Goal: Transaction & Acquisition: Purchase product/service

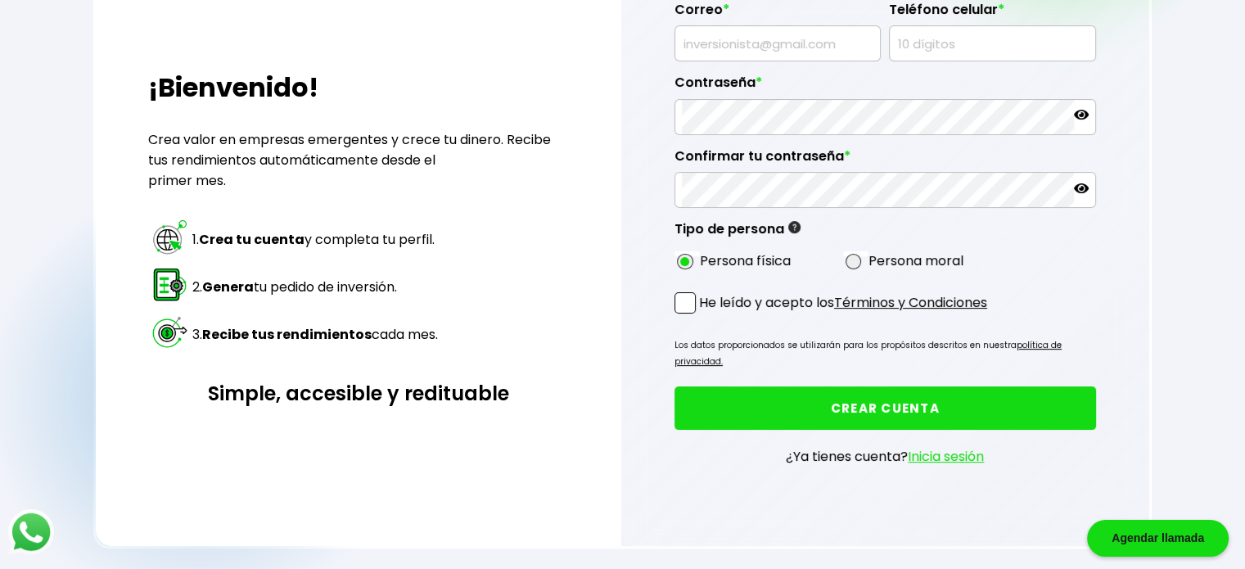
scroll to position [246, 0]
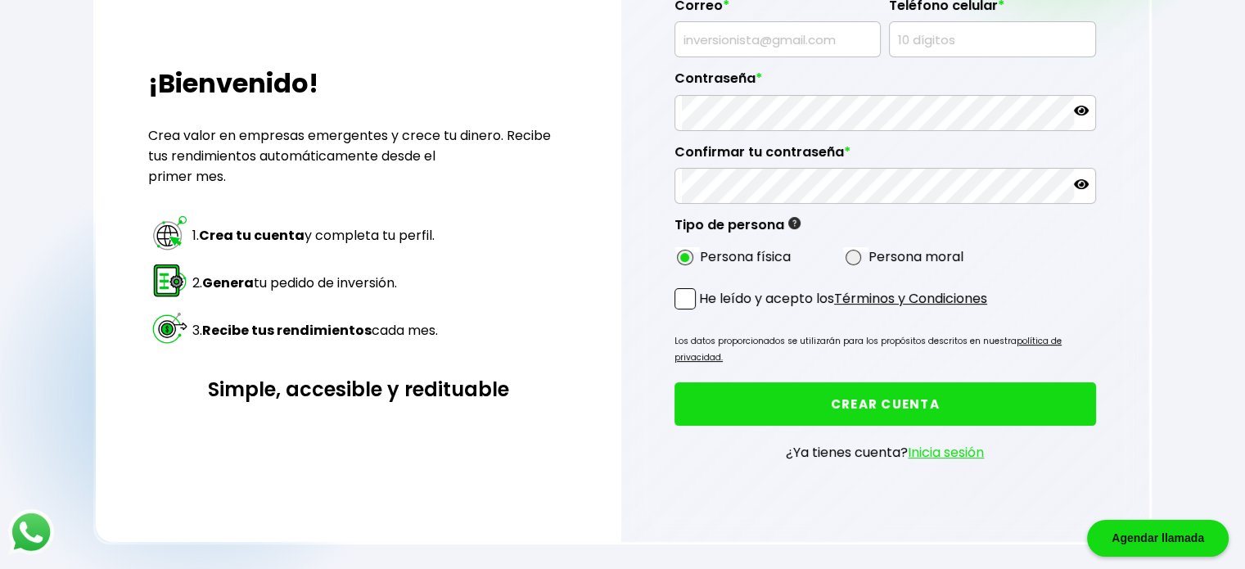
click at [615, 443] on link "Inicia sesión" at bounding box center [946, 452] width 76 height 19
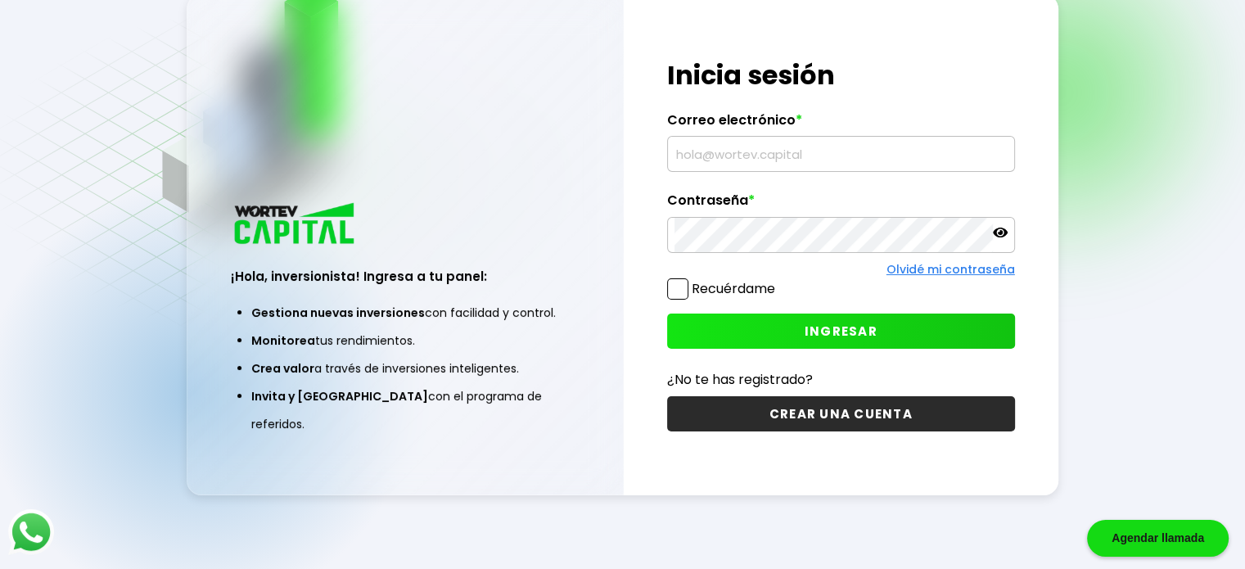
scroll to position [82, 0]
click at [615, 160] on input "text" at bounding box center [840, 154] width 333 height 34
type input "[EMAIL_ADDRESS][DOMAIN_NAME]"
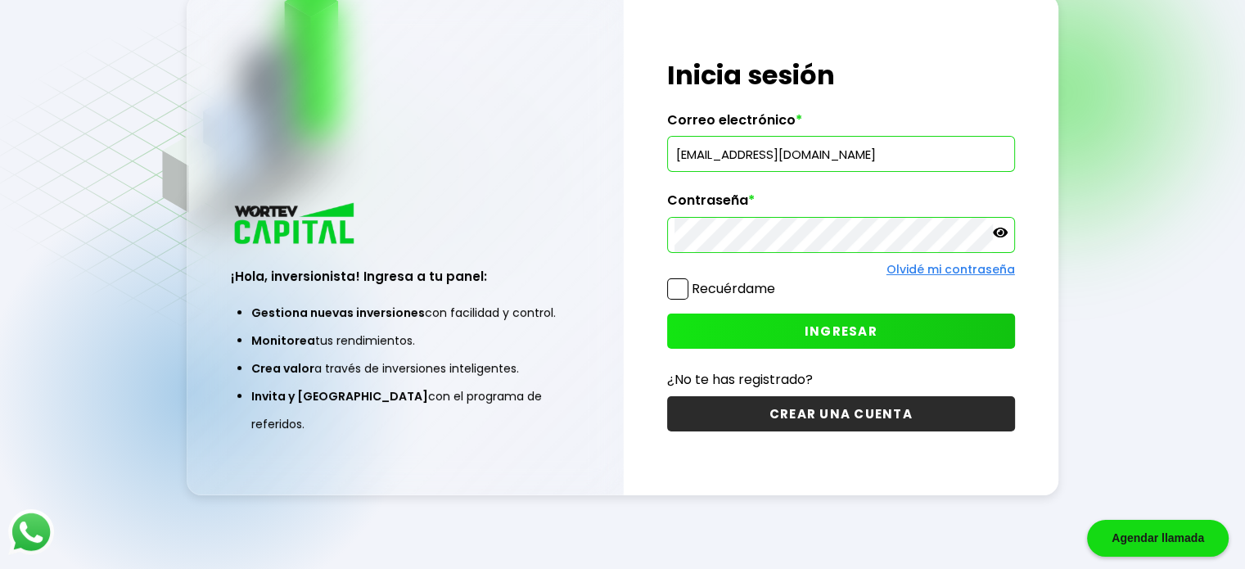
click at [615, 242] on p at bounding box center [1000, 234] width 15 height 19
click at [615, 336] on button "INGRESAR" at bounding box center [841, 330] width 348 height 35
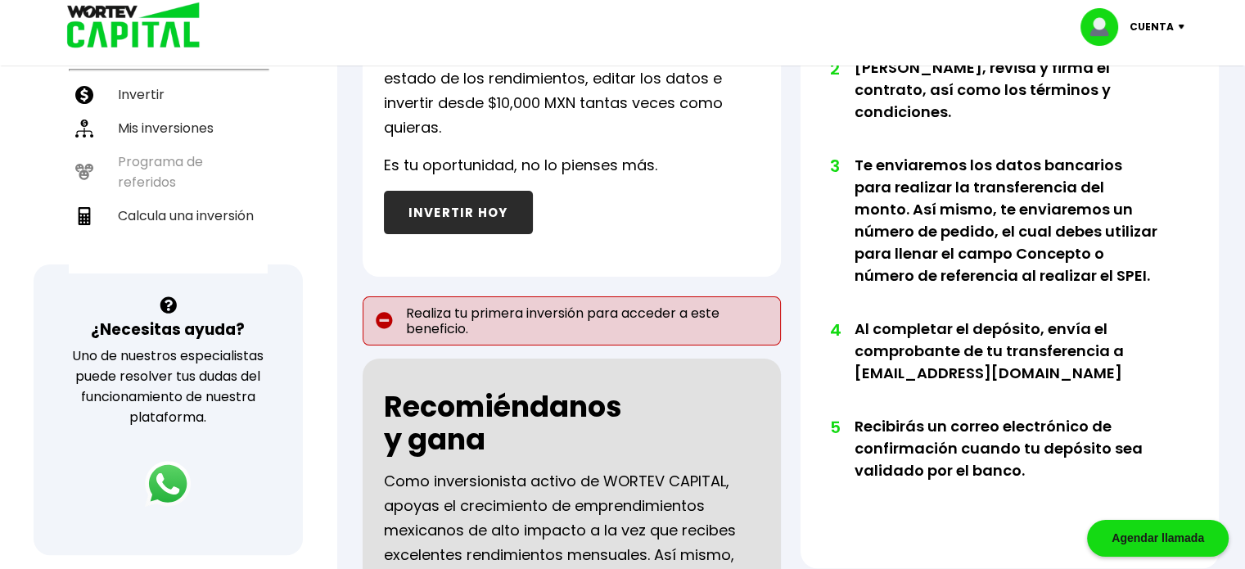
scroll to position [409, 0]
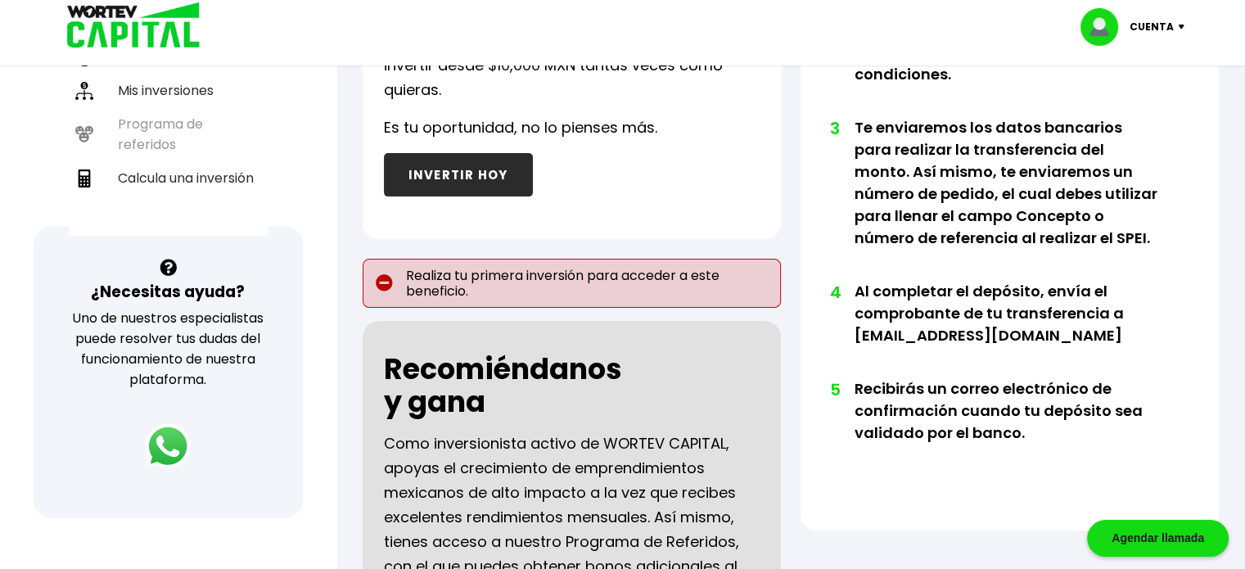
click at [434, 303] on p "Realiza tu primera inversión para acceder a este beneficio." at bounding box center [572, 283] width 418 height 49
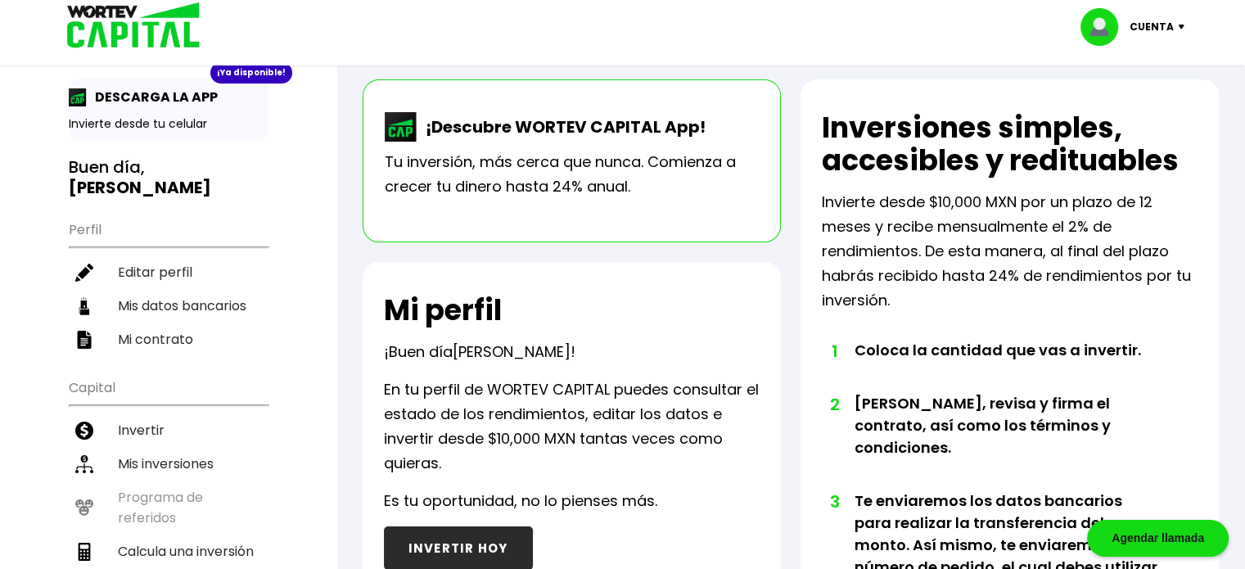
scroll to position [0, 0]
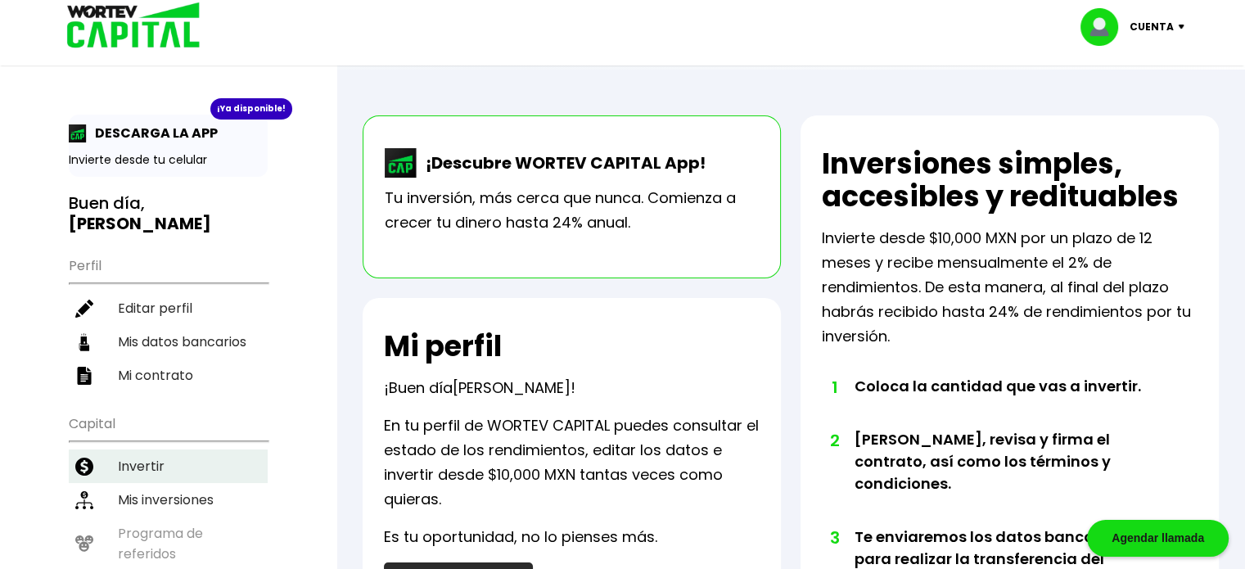
click at [150, 449] on li "Invertir" at bounding box center [168, 466] width 199 height 34
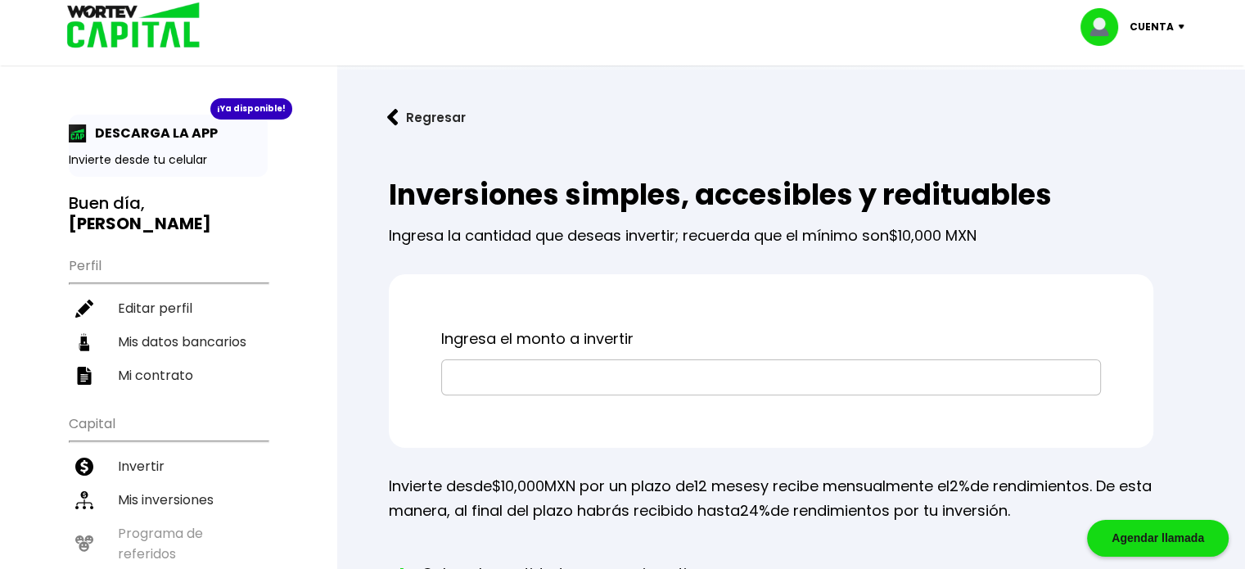
click at [615, 379] on input "text" at bounding box center [771, 377] width 645 height 34
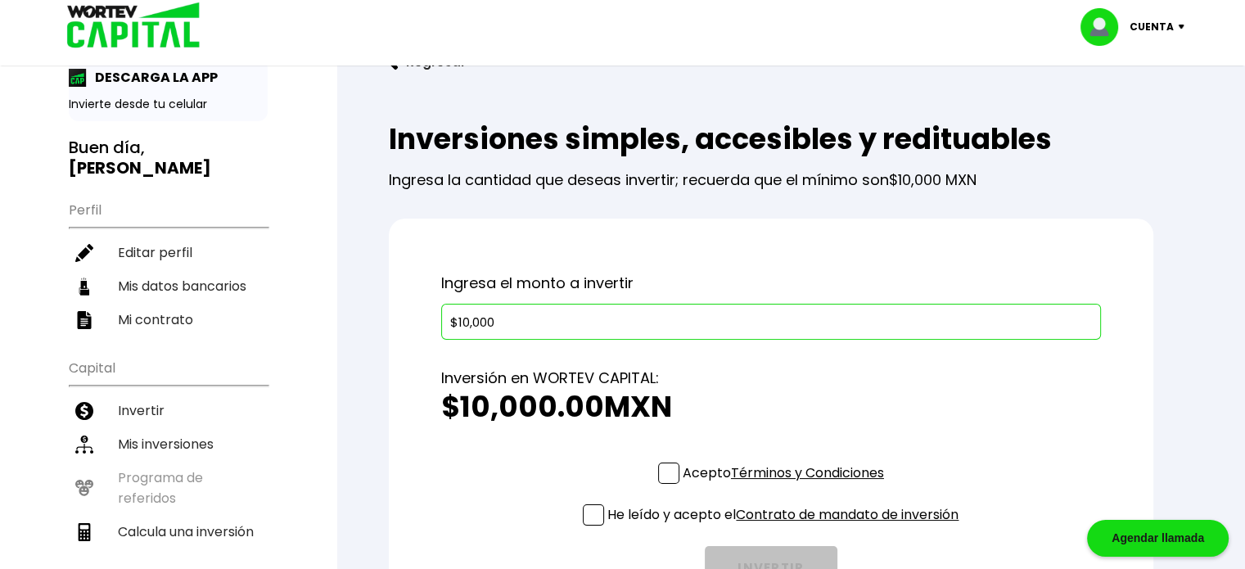
scroll to position [82, 0]
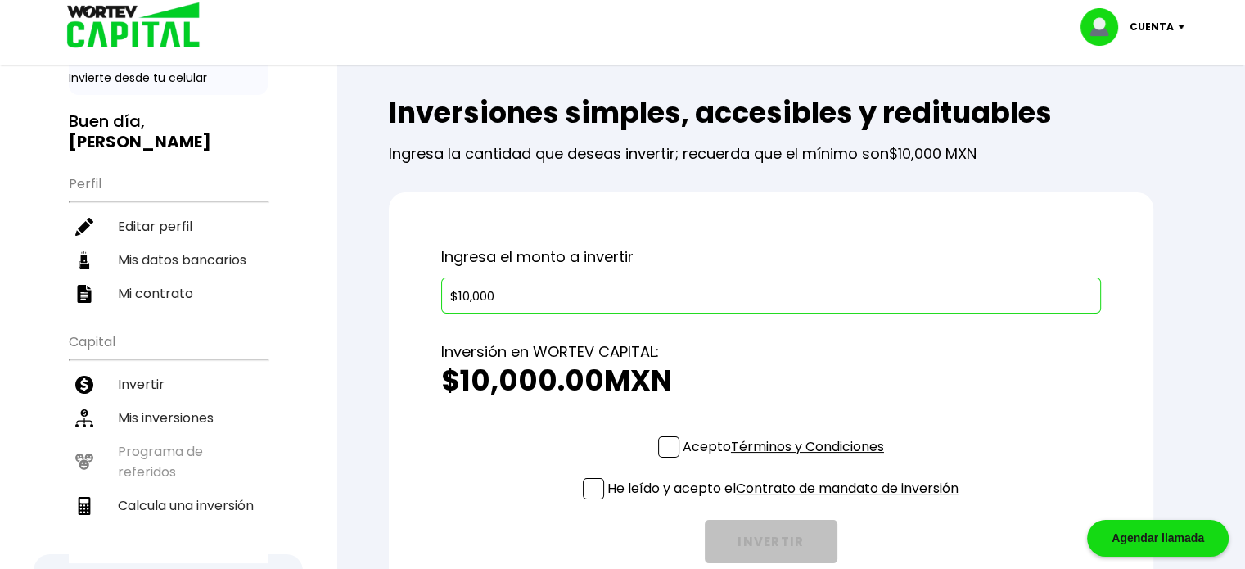
type input "$10,000"
drag, startPoint x: 666, startPoint y: 448, endPoint x: 663, endPoint y: 458, distance: 11.1
click at [615, 448] on span at bounding box center [668, 446] width 21 height 21
click at [615, 459] on input "Acepto Términos y Condiciones" at bounding box center [787, 459] width 0 height 0
click at [583, 495] on span at bounding box center [593, 488] width 21 height 21
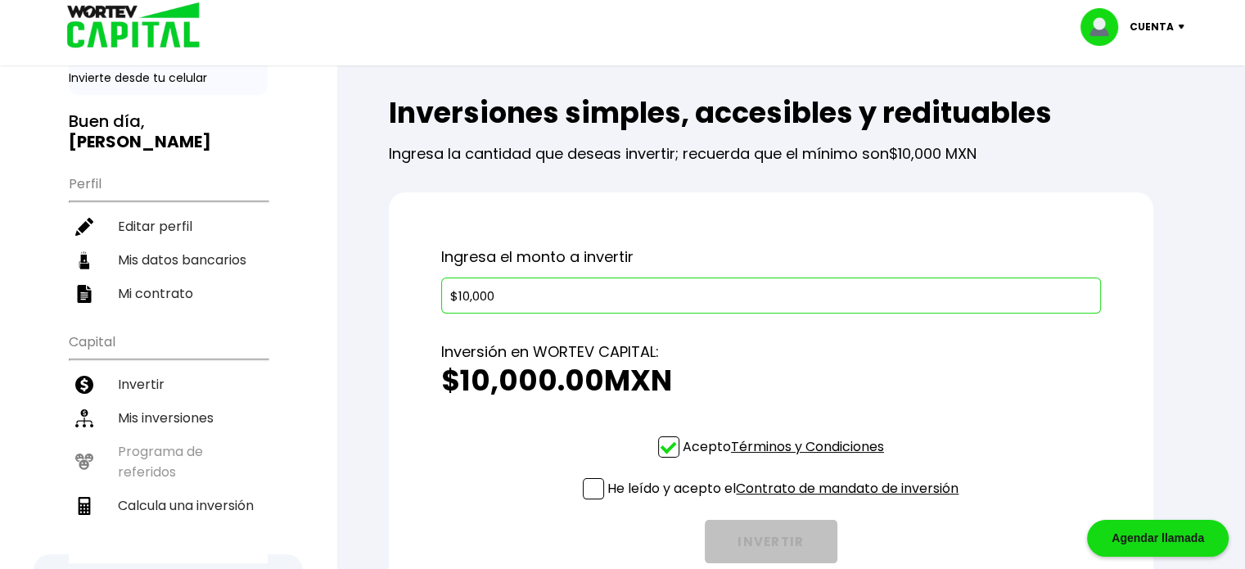
click at [615, 501] on input "He leído y acepto el Contrato de mandato de inversión" at bounding box center [787, 501] width 0 height 0
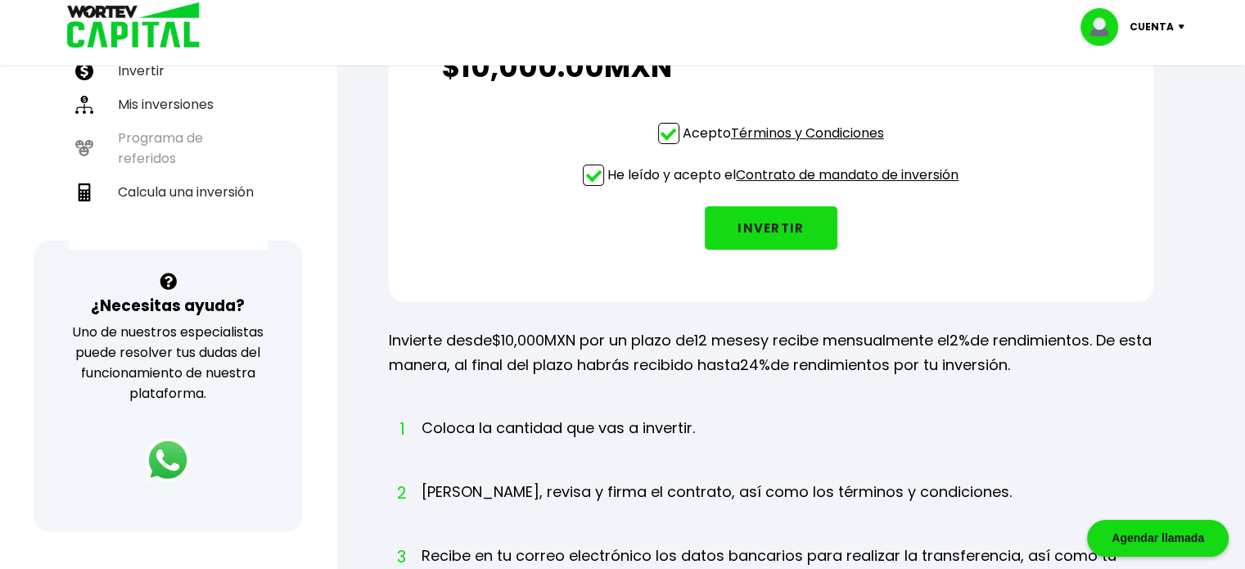
scroll to position [409, 0]
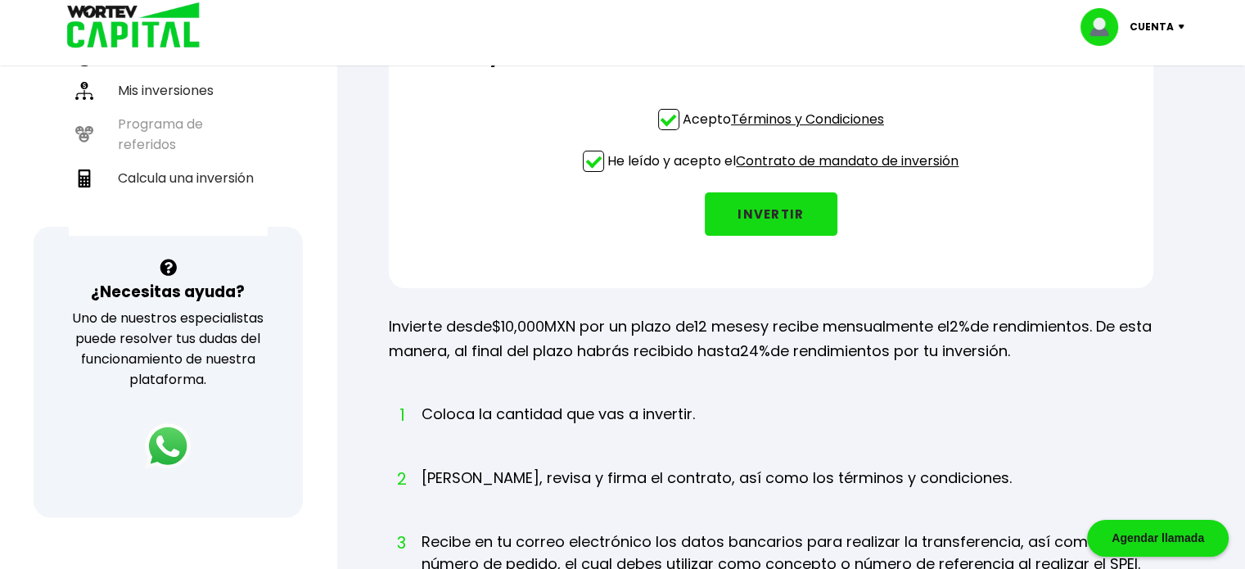
click at [615, 220] on button "INVERTIR" at bounding box center [771, 213] width 133 height 43
